Goal: Task Accomplishment & Management: Complete application form

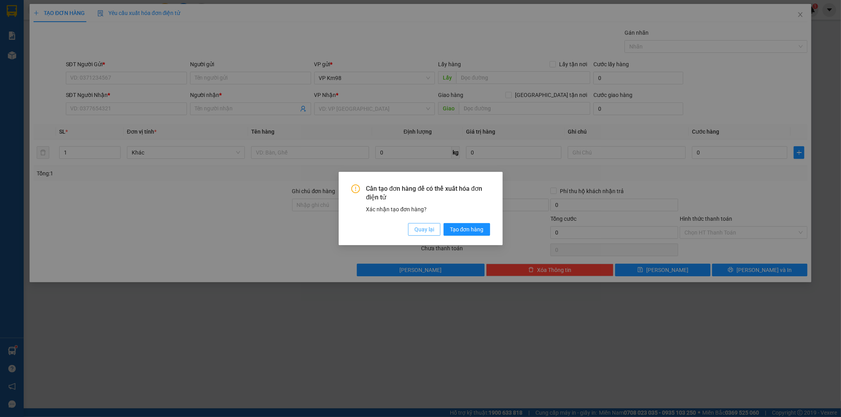
click at [435, 233] on button "Quay lại" at bounding box center [424, 229] width 32 height 13
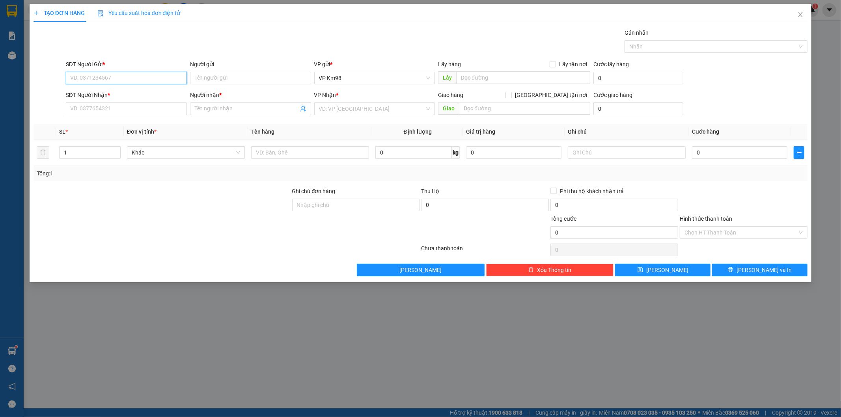
click at [132, 77] on input "SĐT Người Gửi *" at bounding box center [126, 78] width 121 height 13
click at [125, 79] on input "SĐT Người Gửi *" at bounding box center [126, 78] width 121 height 13
click at [138, 88] on div "0329719450 - QUÂN" at bounding box center [126, 94] width 121 height 13
type input "0329719450"
type input "QUÂN"
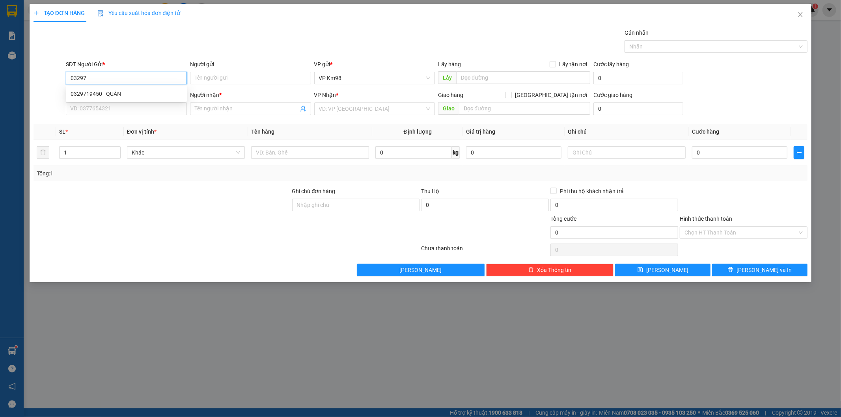
type input "0969899586"
type input "oanh"
type input "0329719450"
click at [698, 149] on input "0" at bounding box center [739, 152] width 95 height 13
click at [694, 154] on input "0" at bounding box center [739, 152] width 95 height 13
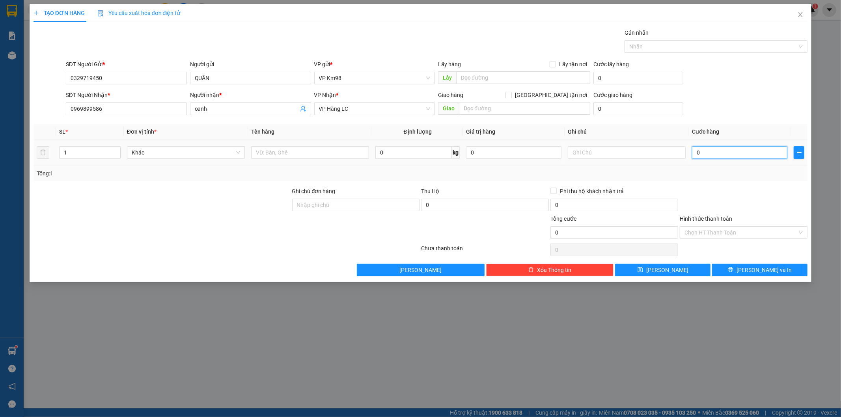
type input "10"
type input "110"
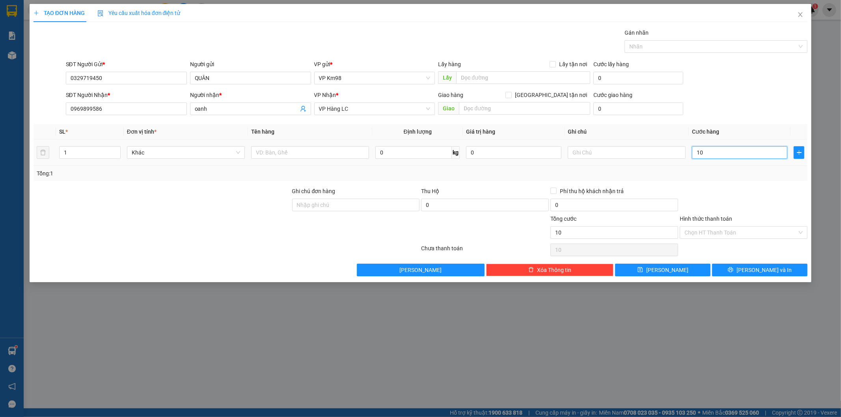
type input "110"
type input "1.110"
type input "11.111"
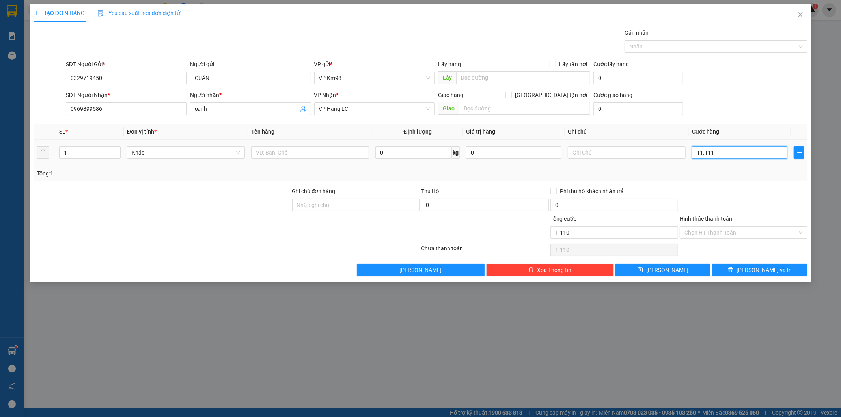
type input "11.111"
type input "111.111"
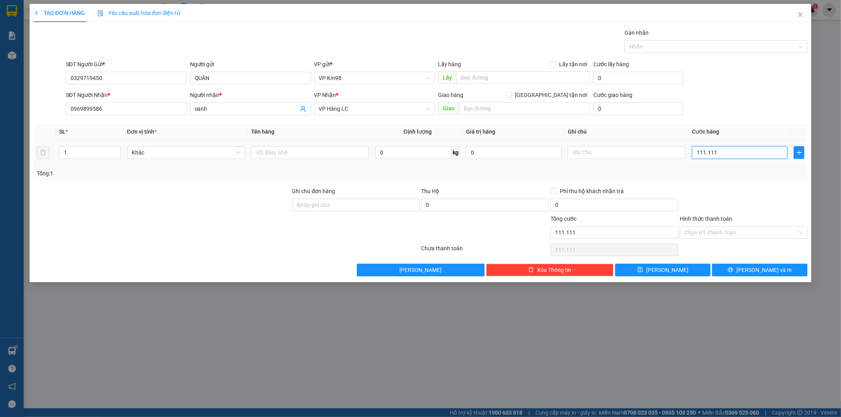
click at [736, 153] on input "111.111" at bounding box center [739, 152] width 95 height 13
type input "11.111"
type input "1.111"
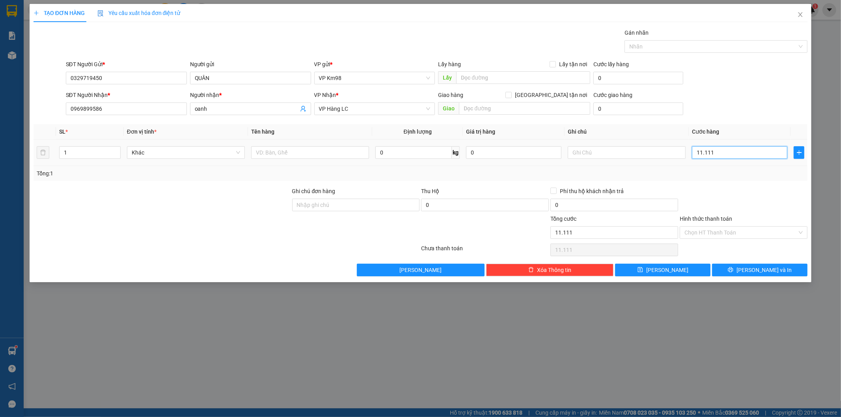
type input "1.111"
type input "111"
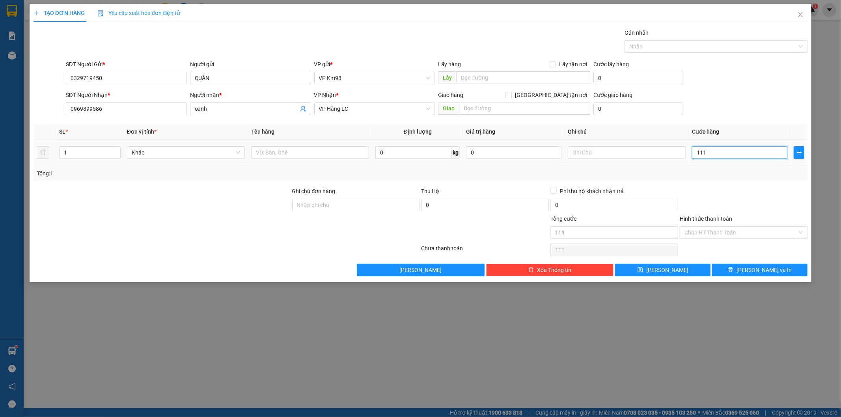
type input "11"
type input "1"
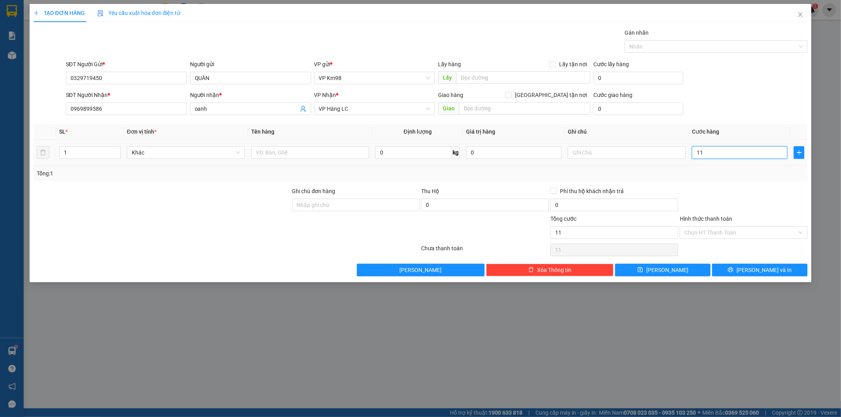
type input "1"
type input "0"
type input "02"
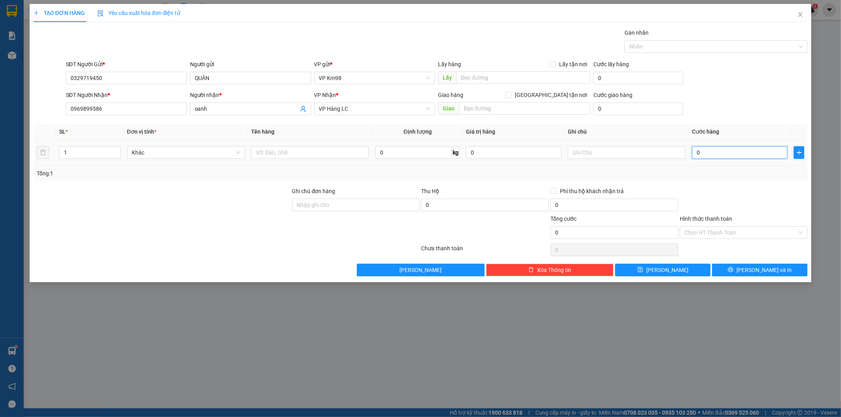
type input "2"
type input "021"
type input "21"
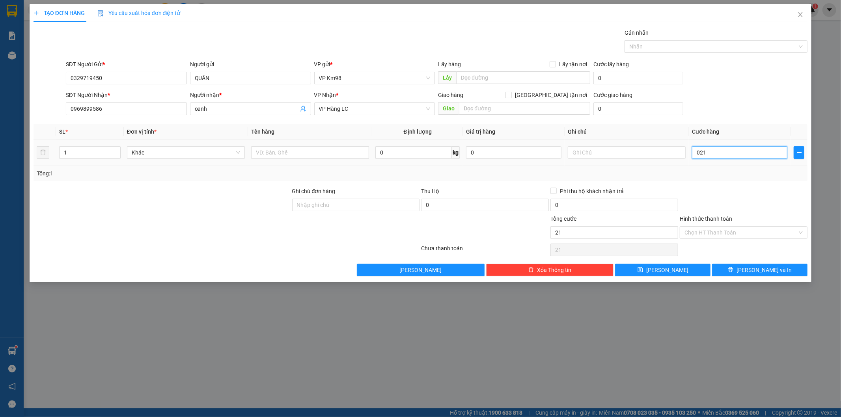
type input "0.211"
type input "211"
type input "02.111"
type input "2.111"
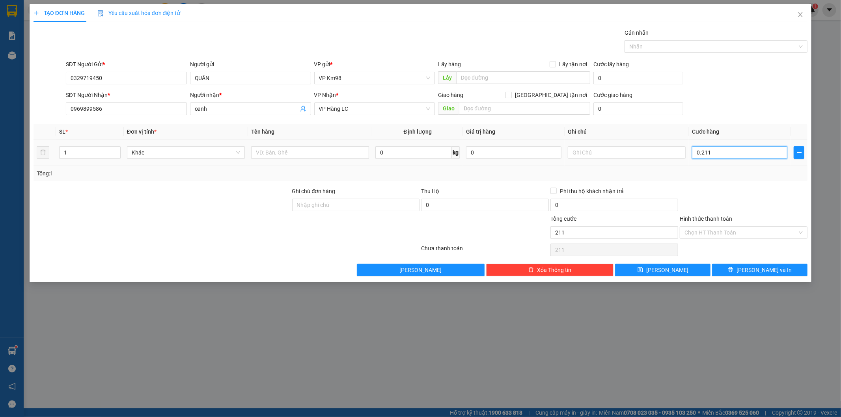
type input "2.111"
type input "021.111"
type input "21.111"
type input "02.111"
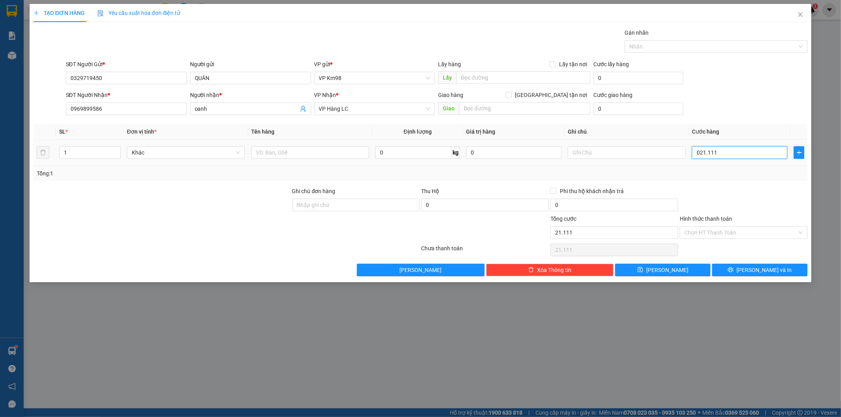
type input "2.111"
type input "0.211"
type input "211"
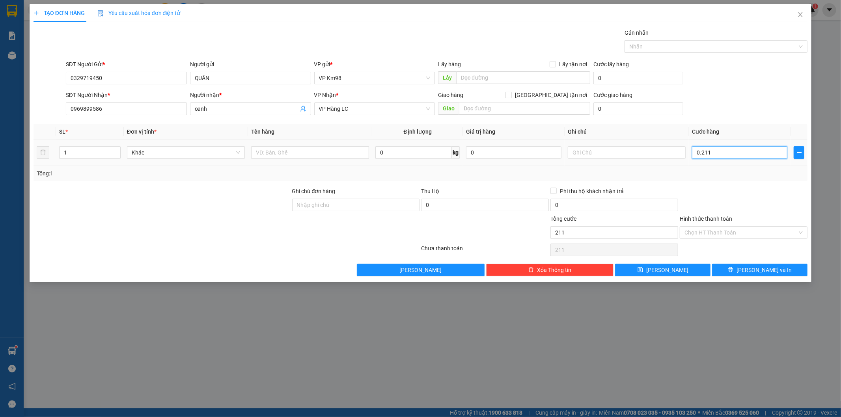
type input "021"
type input "21"
type input "02"
type input "2"
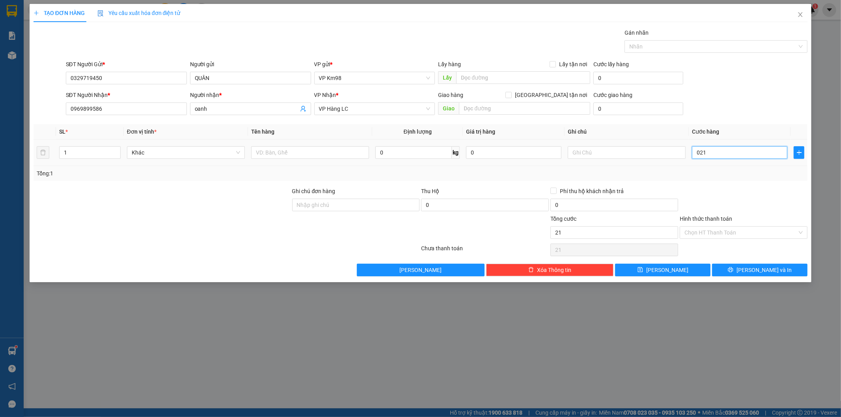
type input "2"
type input "0"
click at [692, 151] on input "0" at bounding box center [739, 152] width 95 height 13
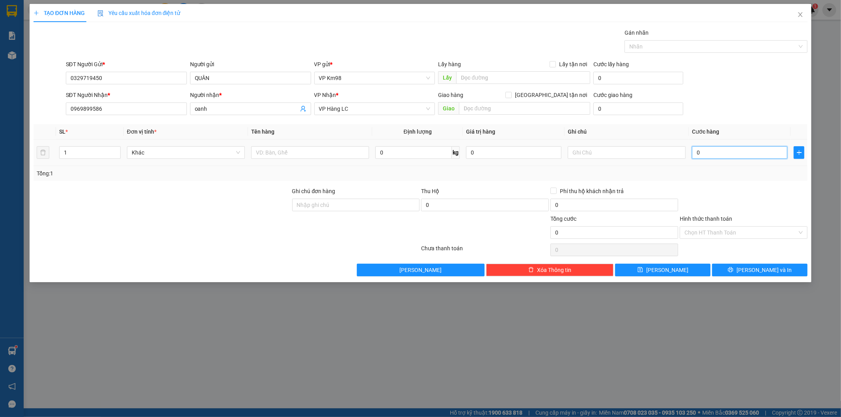
type input "20"
type input "0"
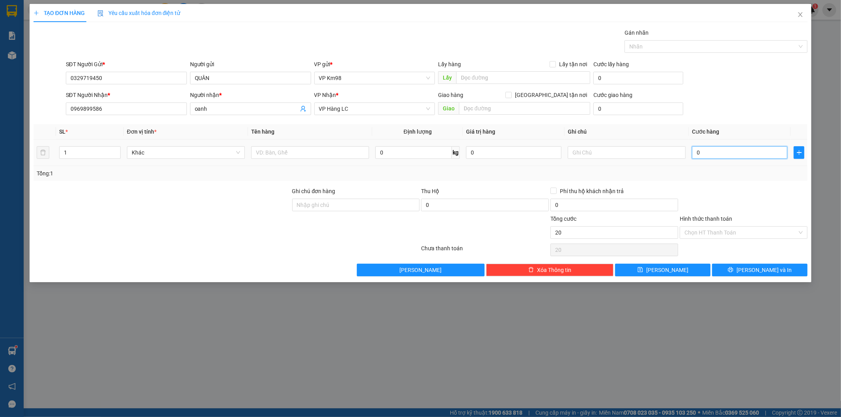
type input "0"
type input "10"
type input "100"
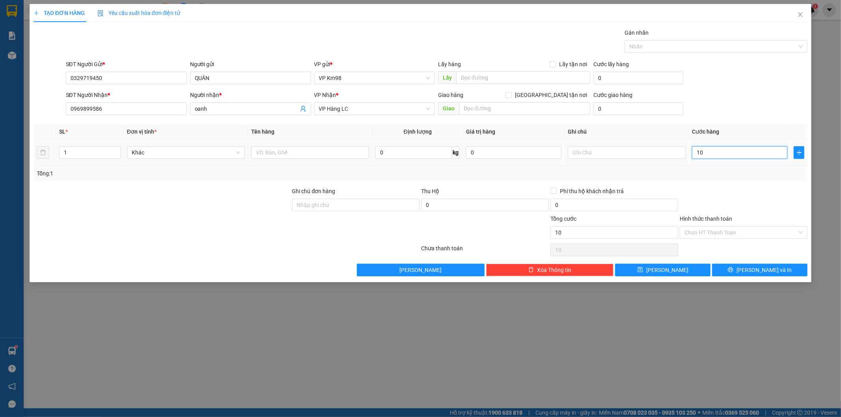
type input "100"
type input "1.000"
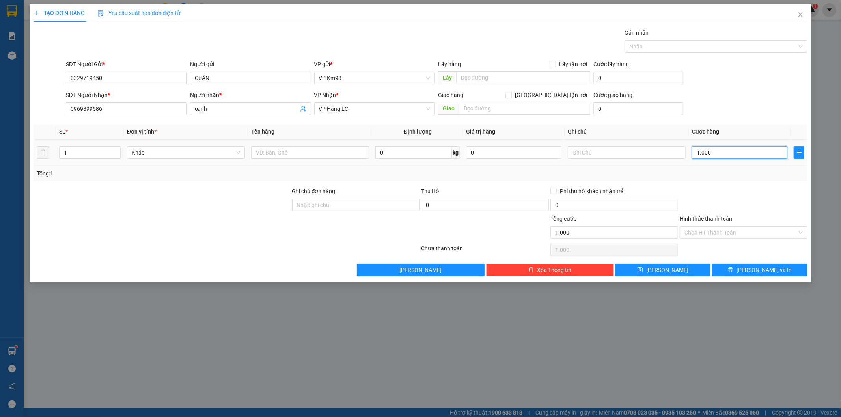
type input "10.000"
type input "100.000"
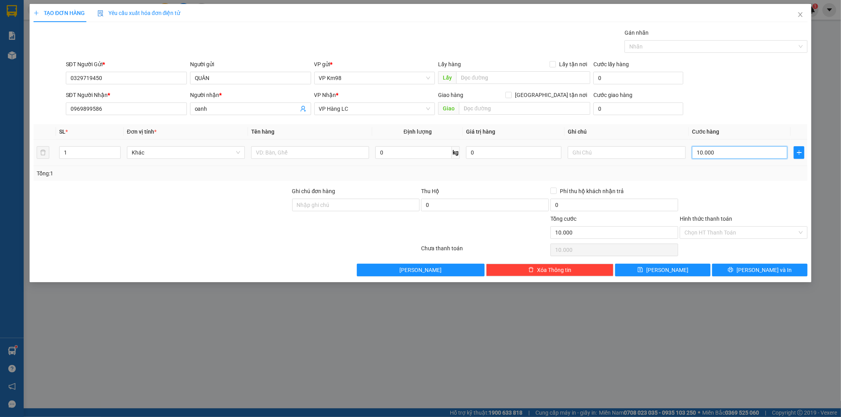
type input "100.000"
drag, startPoint x: 687, startPoint y: 229, endPoint x: 688, endPoint y: 235, distance: 5.6
click at [687, 230] on input "Hình thức thanh toán" at bounding box center [740, 233] width 113 height 12
click at [740, 201] on div at bounding box center [743, 201] width 129 height 28
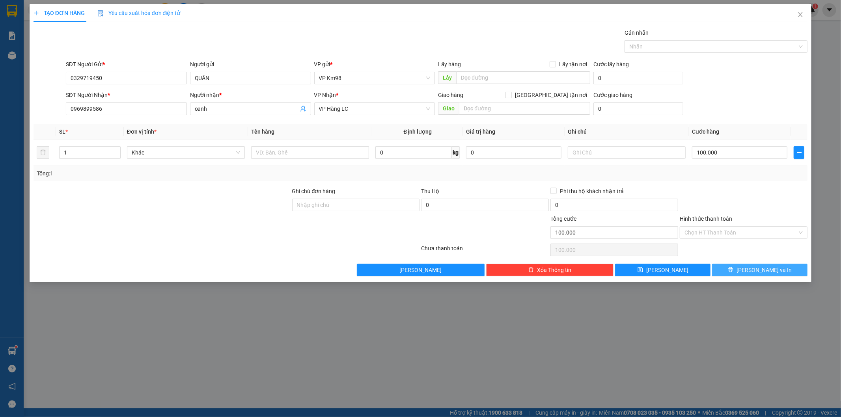
click at [769, 271] on span "[PERSON_NAME] và In" at bounding box center [764, 270] width 55 height 9
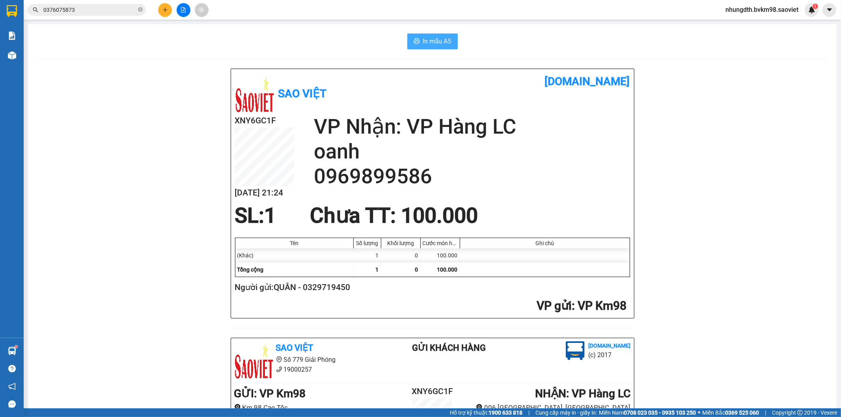
click at [443, 40] on span "In mẫu A5" at bounding box center [437, 41] width 28 height 10
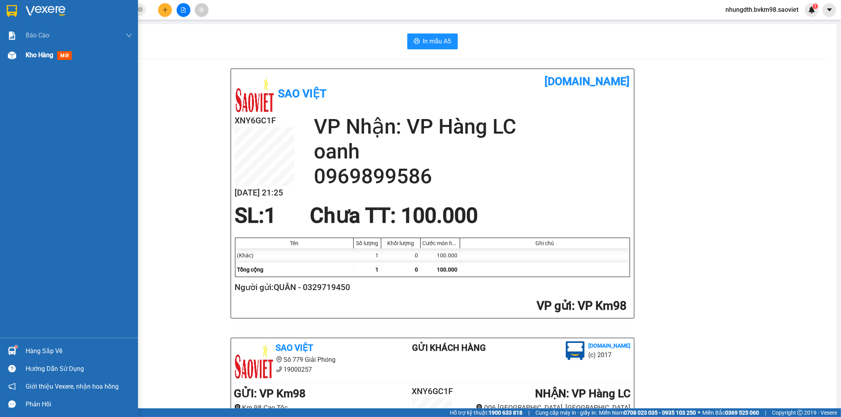
click at [12, 60] on div at bounding box center [12, 55] width 14 height 14
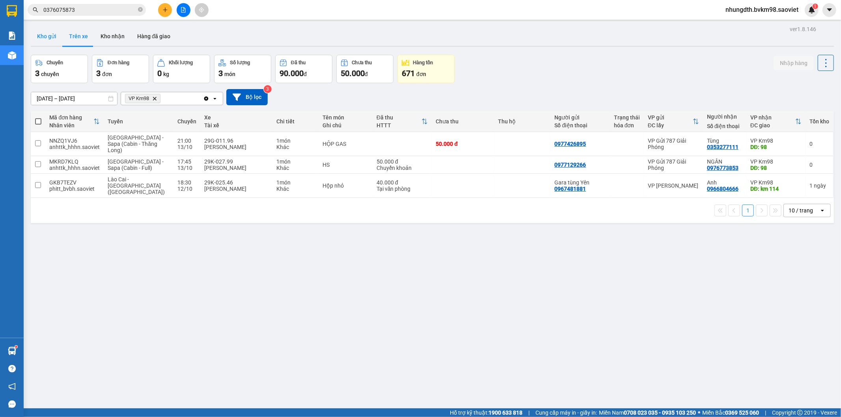
click at [50, 37] on button "Kho gửi" at bounding box center [47, 36] width 32 height 19
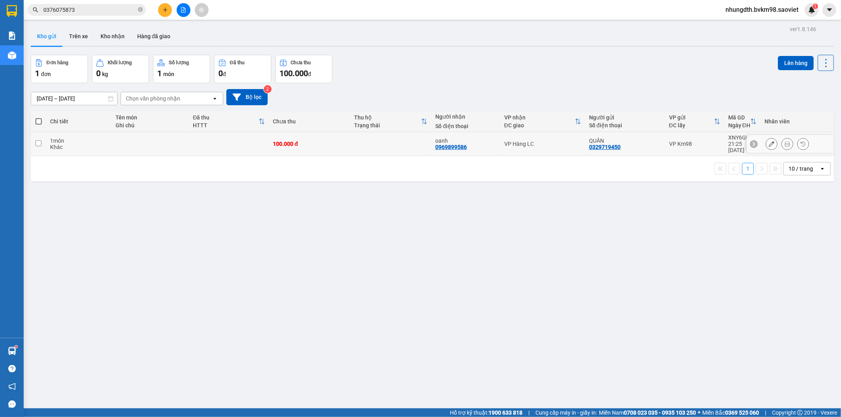
click at [39, 140] on input "checkbox" at bounding box center [38, 143] width 6 height 6
checkbox input "true"
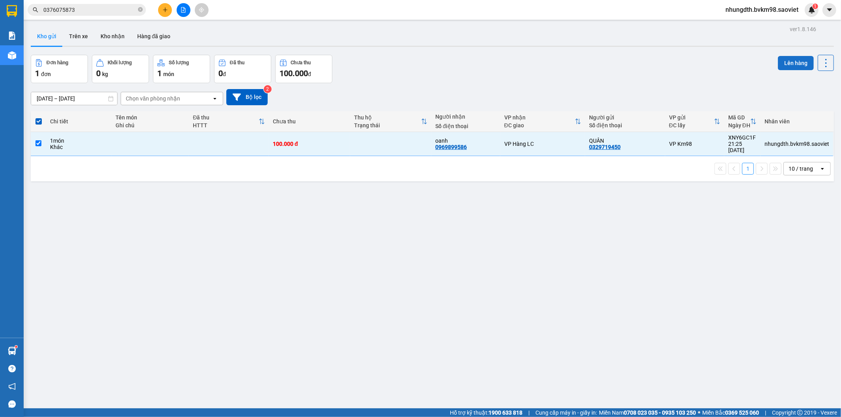
click at [789, 63] on button "Lên hàng" at bounding box center [796, 63] width 36 height 14
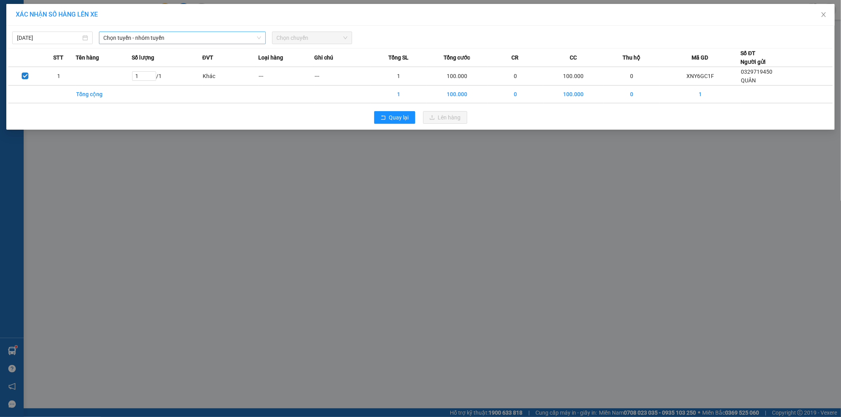
click at [146, 36] on span "Chọn tuyến - nhóm tuyến" at bounding box center [182, 38] width 157 height 12
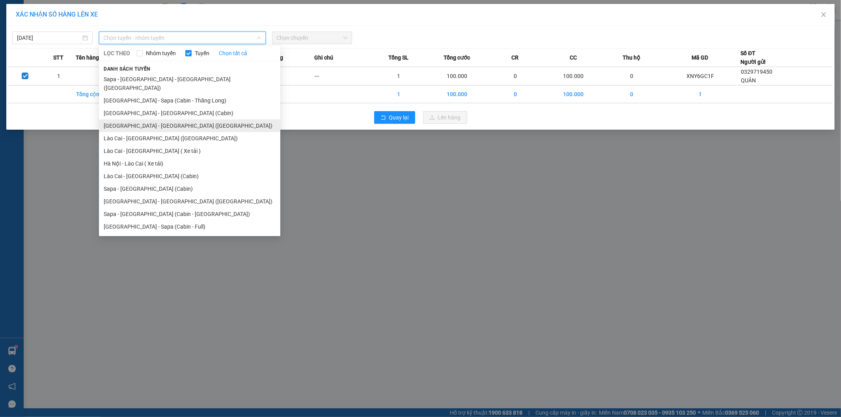
click at [141, 120] on li "[GEOGRAPHIC_DATA] - [GEOGRAPHIC_DATA] ([GEOGRAPHIC_DATA])" at bounding box center [189, 125] width 181 height 13
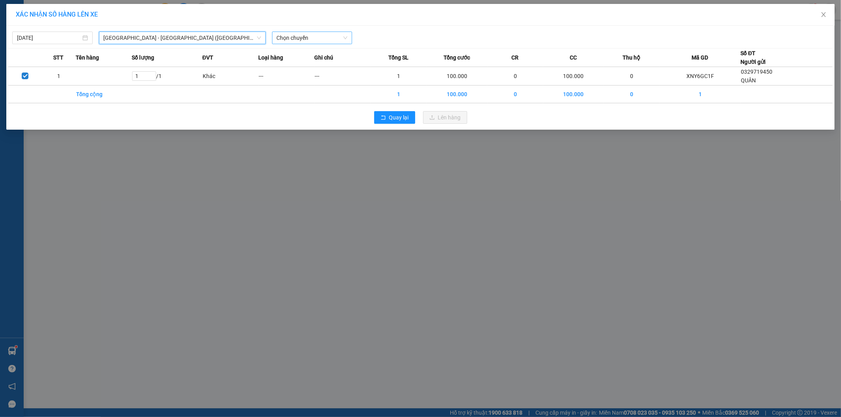
click at [339, 41] on span "Chọn chuyến" at bounding box center [312, 38] width 71 height 12
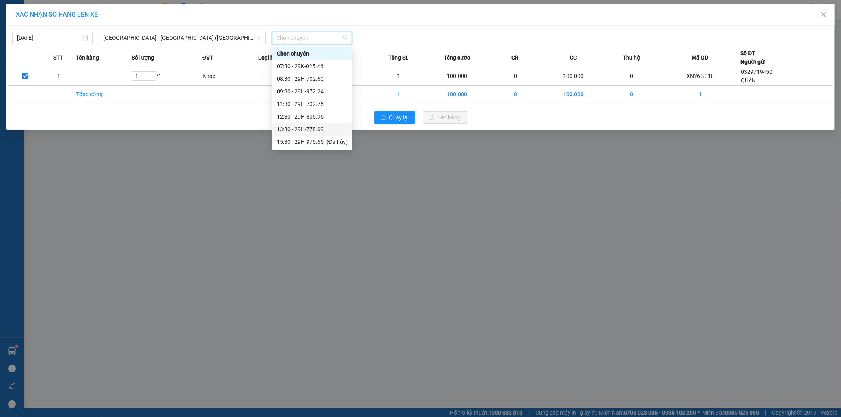
scroll to position [63, 0]
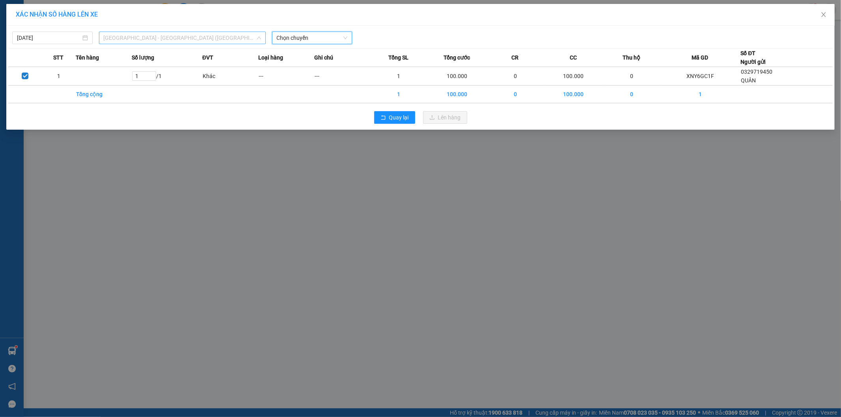
click at [163, 44] on input "search" at bounding box center [180, 38] width 152 height 12
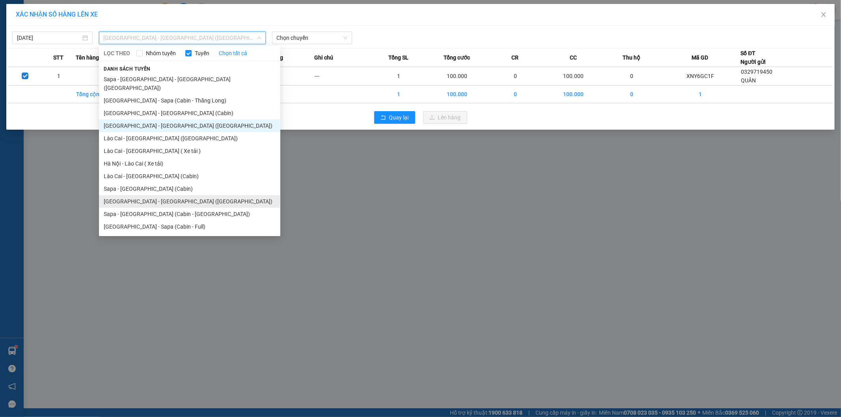
click at [161, 195] on li "[GEOGRAPHIC_DATA] - [GEOGRAPHIC_DATA] ([GEOGRAPHIC_DATA])" at bounding box center [189, 201] width 181 height 13
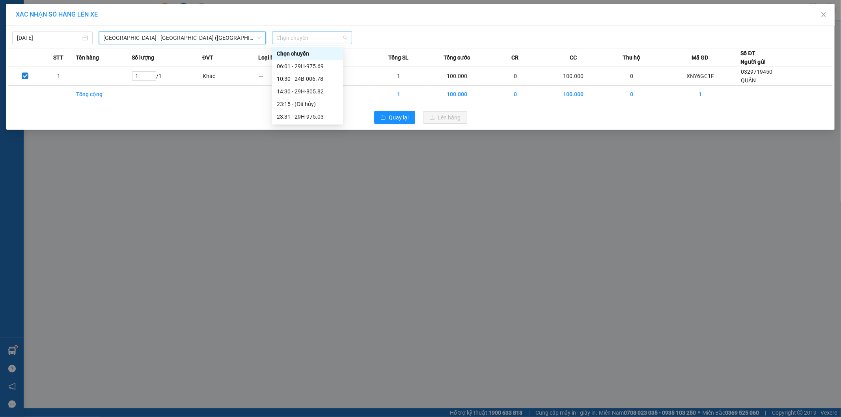
scroll to position [0, 0]
click at [319, 41] on span "Chọn chuyến" at bounding box center [312, 38] width 71 height 12
click at [307, 119] on div "23:31 - 29H-975.03" at bounding box center [308, 116] width 62 height 9
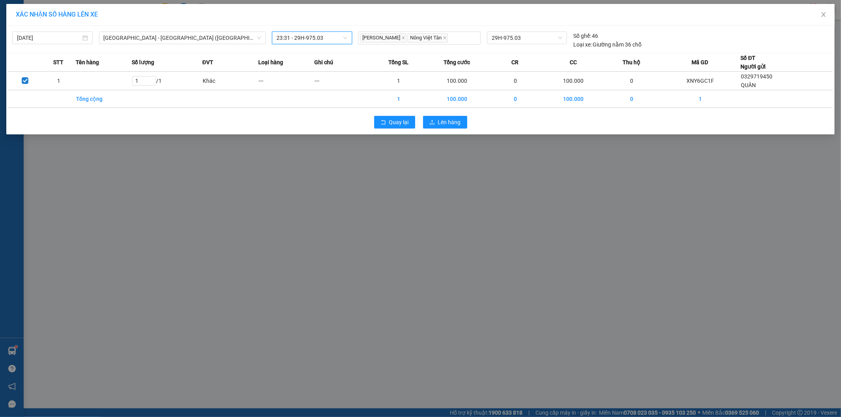
click at [461, 114] on div "Quay lại Lên hàng" at bounding box center [420, 122] width 824 height 21
click at [452, 121] on span "Lên hàng" at bounding box center [449, 122] width 23 height 9
